Goal: Feedback & Contribution: Leave review/rating

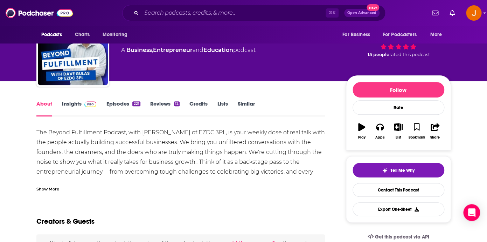
scroll to position [34, 0]
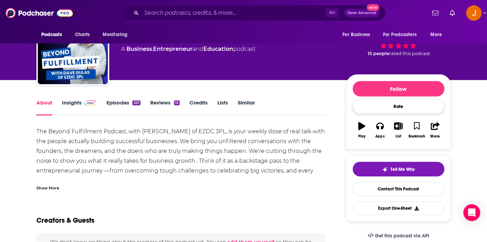
click at [392, 109] on div "Rate" at bounding box center [399, 106] width 92 height 14
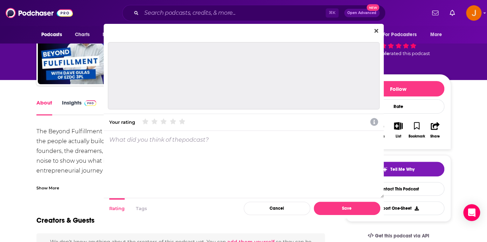
scroll to position [0, 0]
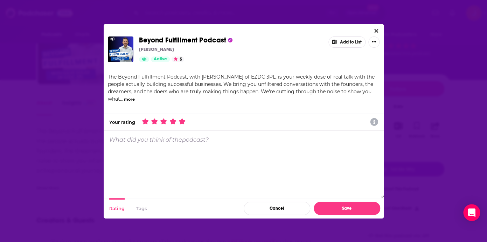
click at [184, 121] on icon "Dialog" at bounding box center [182, 121] width 6 height 6
click at [180, 140] on p "What did you think of the podcast ?" at bounding box center [158, 139] width 99 height 7
paste textarea "A Refreshing Take on Success, Leadership, and Well-Being"
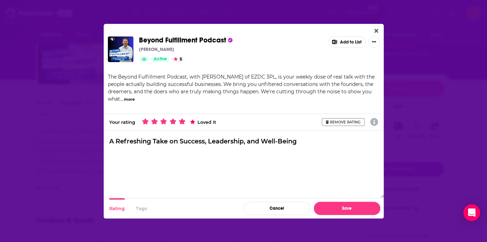
paste textarea "Beyond Fulfillment is a much-needed voice in [DATE] fast-paced, high-pressure w…"
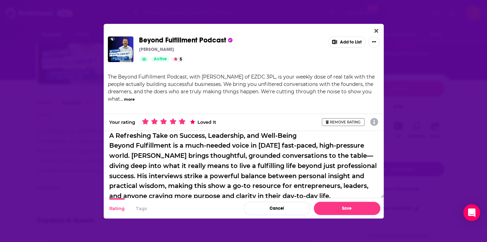
scroll to position [4, 0]
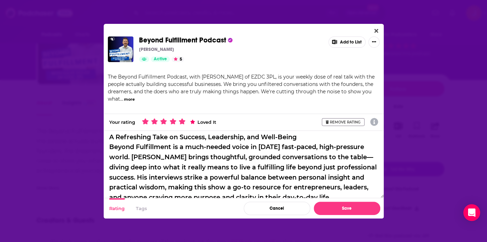
click at [314, 133] on textarea "A Refreshing Take on Success, Leadership, and Well-Being Beyond Fulfillment is …" at bounding box center [244, 164] width 280 height 67
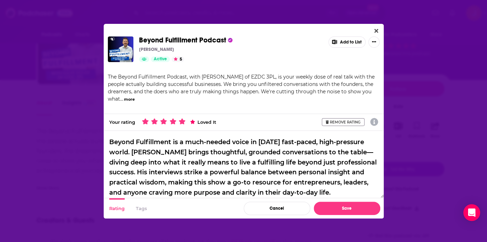
scroll to position [22, 0]
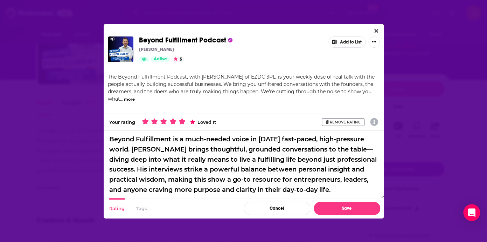
drag, startPoint x: 172, startPoint y: 140, endPoint x: 99, endPoint y: 136, distance: 73.6
click at [104, 136] on textarea "A Refreshing Take on Success, Leadership, and Well-Being Beyond Fulfillment is …" at bounding box center [244, 164] width 280 height 67
click at [141, 150] on textarea "A Refreshing Take on Success, Leadership, and Well-Being Beyond Fulfillment is …" at bounding box center [244, 164] width 280 height 67
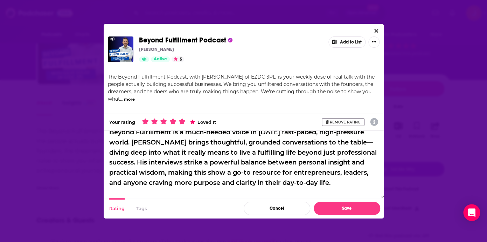
scroll to position [30, 0]
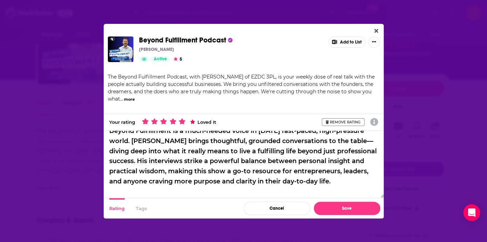
drag, startPoint x: 228, startPoint y: 141, endPoint x: 260, endPoint y: 141, distance: 32.6
click at [260, 141] on textarea "A Refreshing Take on Success, Leadership, and Well-Being Beyond Fulfillment is …" at bounding box center [244, 164] width 280 height 67
click at [233, 140] on textarea "A Refreshing Take on Success, Leadership, and Well-Being Beyond Fulfillment is …" at bounding box center [244, 164] width 280 height 67
drag, startPoint x: 229, startPoint y: 140, endPoint x: 262, endPoint y: 141, distance: 32.6
click at [262, 141] on textarea "A Refreshing Take on Success, Leadership, and Well-Being Beyond Fulfillment is …" at bounding box center [244, 164] width 280 height 67
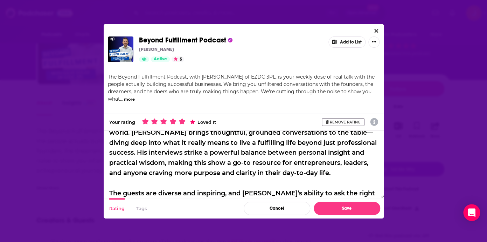
scroll to position [40, 0]
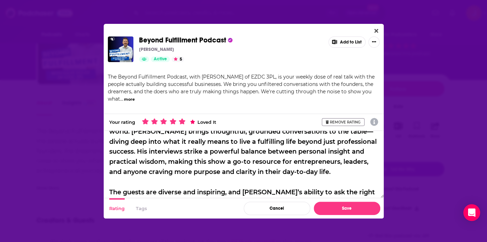
click at [213, 153] on textarea "A Refreshing Take on Success, Leadership, and Well-Being Beyond Fulfillment is …" at bounding box center [244, 164] width 280 height 67
drag, startPoint x: 139, startPoint y: 152, endPoint x: 339, endPoint y: 172, distance: 201.7
click at [339, 172] on textarea "A Refreshing Take on Success, Leadership, and Well-Being Beyond Fulfillment is …" at bounding box center [244, 164] width 280 height 67
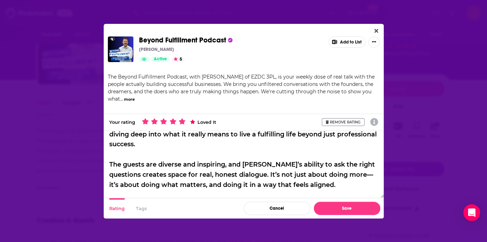
scroll to position [47, 0]
drag, startPoint x: 236, startPoint y: 177, endPoint x: 110, endPoint y: 159, distance: 128.0
click at [110, 159] on textarea "A Refreshing Take on Success, Leadership, and Well-Being Beyond Fulfillment is …" at bounding box center [244, 164] width 280 height 67
click at [138, 166] on textarea "A Refreshing Take on Success, Leadership, and Well-Being Beyond Fulfillment is …" at bounding box center [244, 164] width 280 height 67
drag, startPoint x: 244, startPoint y: 164, endPoint x: 161, endPoint y: 159, distance: 82.4
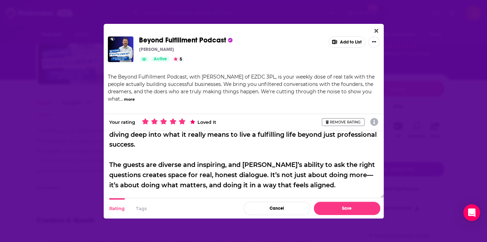
click at [161, 159] on textarea "A Refreshing Take on Success, Leadership, and Well-Being Beyond Fulfillment is …" at bounding box center [244, 164] width 280 height 67
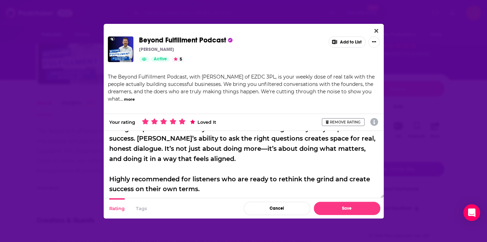
scroll to position [55, 0]
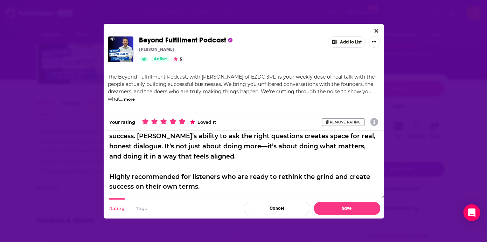
drag, startPoint x: 212, startPoint y: 185, endPoint x: 102, endPoint y: 172, distance: 110.5
click at [104, 172] on textarea "A Refreshing Take on Success, Leadership, and Well-Being Beyond Fulfillment is …" at bounding box center [244, 164] width 280 height 67
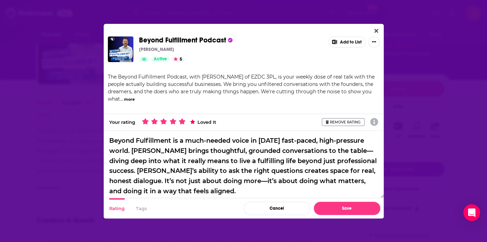
scroll to position [25, 0]
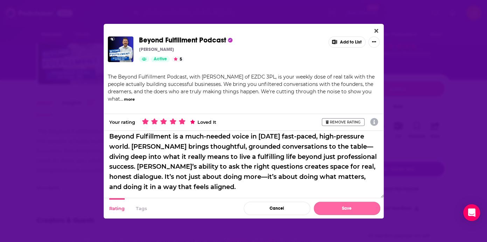
type textarea "A Refreshing Take on Success, Leadership, and Well-Being Beyond Fulfillment is …"
click at [347, 207] on button "Save" at bounding box center [347, 207] width 67 height 13
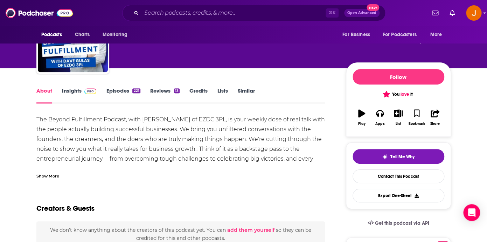
scroll to position [39, 0]
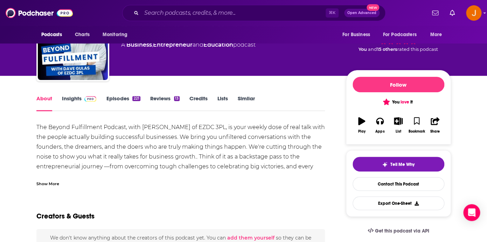
click at [154, 98] on link "Reviews 13" at bounding box center [164, 103] width 29 height 16
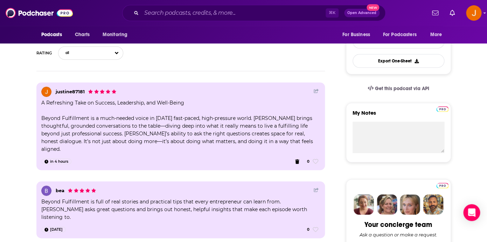
scroll to position [181, 0]
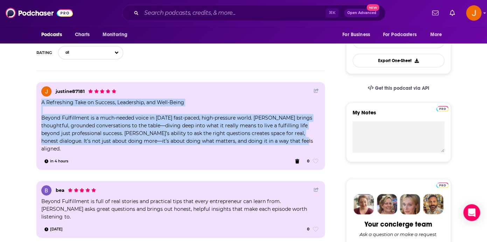
drag, startPoint x: 41, startPoint y: 102, endPoint x: 298, endPoint y: 140, distance: 259.9
click at [298, 140] on div "justine87181 A Refreshing Take on Success, Leadership, and Well-Being Beyond Fu…" at bounding box center [180, 126] width 289 height 88
click at [72, 117] on div "A Refreshing Take on Success, Leadership, and Well-Being Beyond Fulfillment is …" at bounding box center [180, 125] width 279 height 54
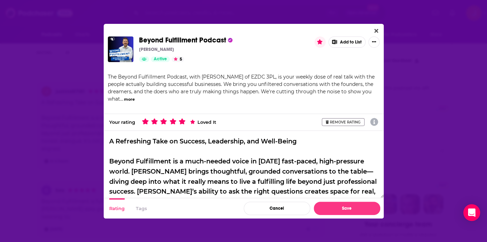
scroll to position [0, 0]
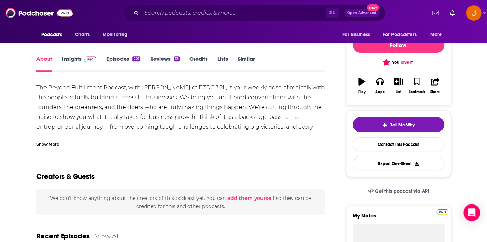
scroll to position [55, 0]
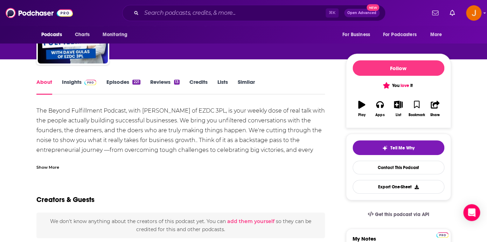
click at [164, 83] on link "Reviews 13" at bounding box center [164, 86] width 29 height 16
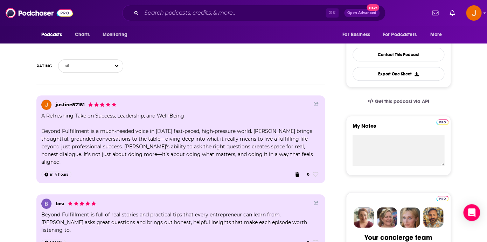
scroll to position [175, 0]
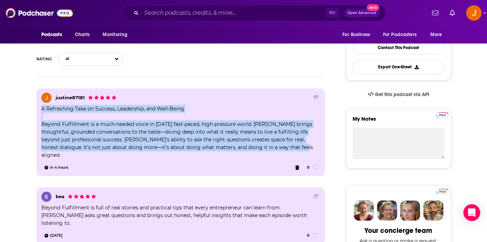
drag, startPoint x: 37, startPoint y: 88, endPoint x: 294, endPoint y: 149, distance: 264.1
click at [294, 149] on div "justine87181 A Refreshing Take on Success, Leadership, and Well-Being Beyond Fu…" at bounding box center [180, 130] width 289 height 90
copy div "A Refreshing Take on Success, Leadership, and Well-Being Beyond Fulfillment is …"
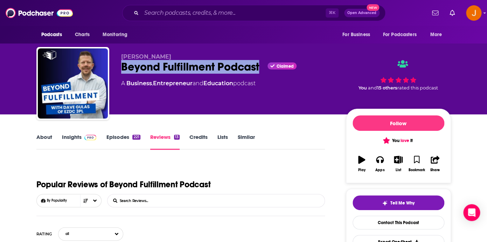
drag, startPoint x: 119, startPoint y: 65, endPoint x: 268, endPoint y: 68, distance: 149.2
click at [268, 68] on div "[PERSON_NAME] Beyond Fulfillment Podcast Claimed A Business , Entrepreneur and …" at bounding box center [243, 85] width 415 height 76
copy h2 "Beyond Fulfillment Podcast"
